Goal: Information Seeking & Learning: Learn about a topic

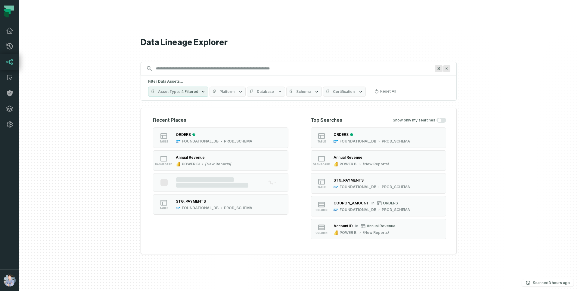
click at [9, 205] on button "button" at bounding box center [9, 200] width 19 height 137
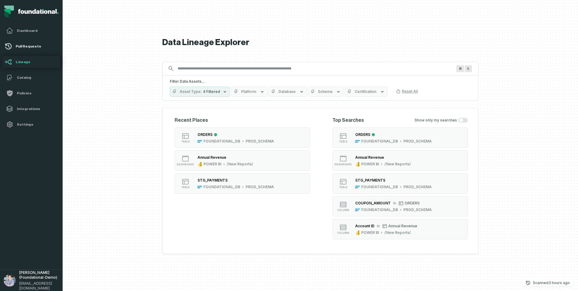
click at [26, 45] on h4 "Pull Requests" at bounding box center [37, 46] width 42 height 5
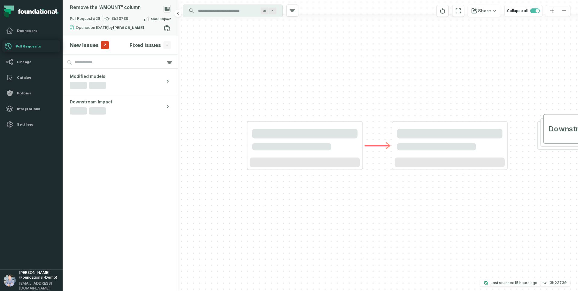
click at [140, 10] on div "Remove the "AMOUNT" column" at bounding box center [120, 10] width 101 height 11
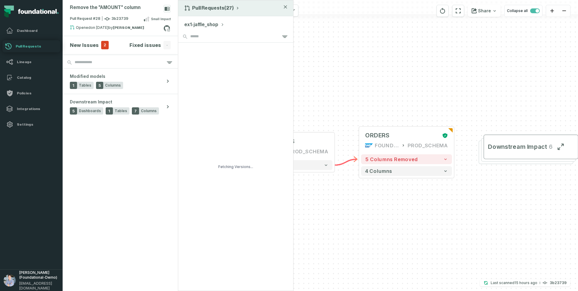
click at [211, 12] on div "Pull Requests (27)" at bounding box center [235, 8] width 115 height 16
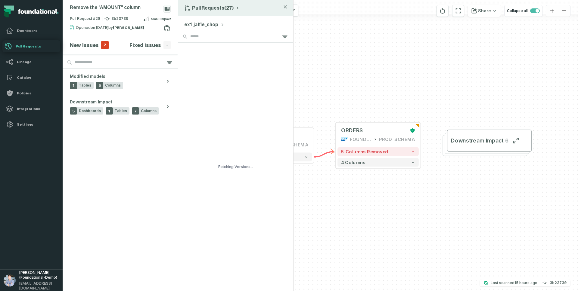
click at [212, 9] on button "Pull Requests (27)" at bounding box center [212, 8] width 56 height 6
click at [212, 33] on div "History of Changes" at bounding box center [214, 34] width 62 height 12
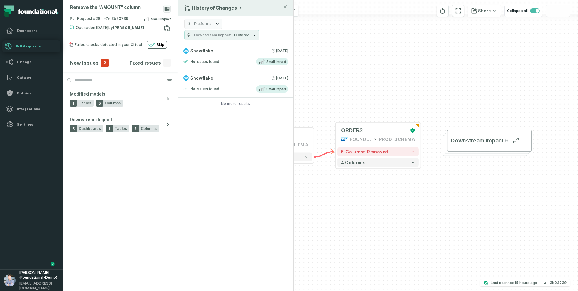
click at [225, 30] on button "Downstream Impact 3 Filtered" at bounding box center [221, 35] width 75 height 10
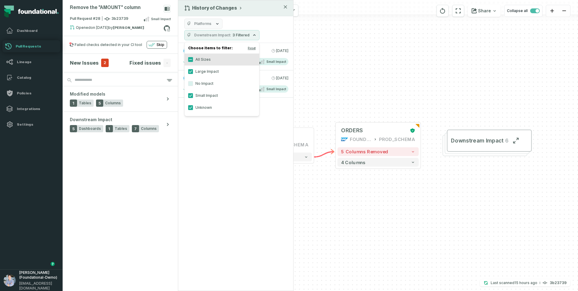
click at [208, 85] on label "No Impact" at bounding box center [221, 84] width 75 height 12
click at [193, 85] on button "No Impact" at bounding box center [190, 83] width 5 height 5
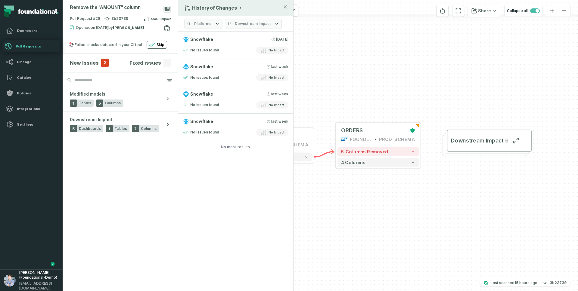
click at [202, 142] on div "History of Changes Platforms Downstream Impact Snowflake 8/22/2025, 2:00:23 AM …" at bounding box center [236, 145] width 116 height 291
